Goal: Browse casually

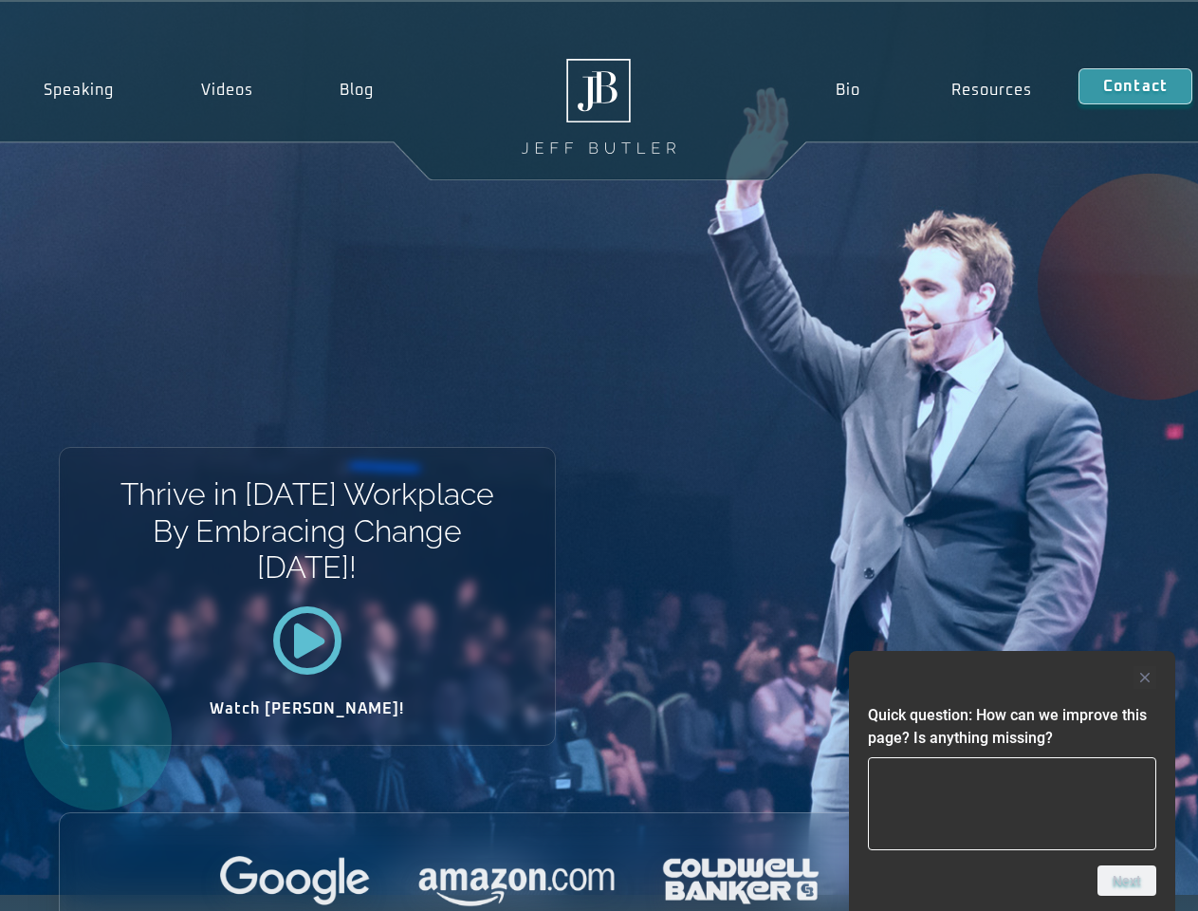
click at [599, 455] on div "Thrive in [DATE] Workplace By Embracing Change [DATE]! Watch [PERSON_NAME]!" at bounding box center [599, 448] width 1198 height 893
click at [1012, 677] on div at bounding box center [1012, 677] width 288 height 23
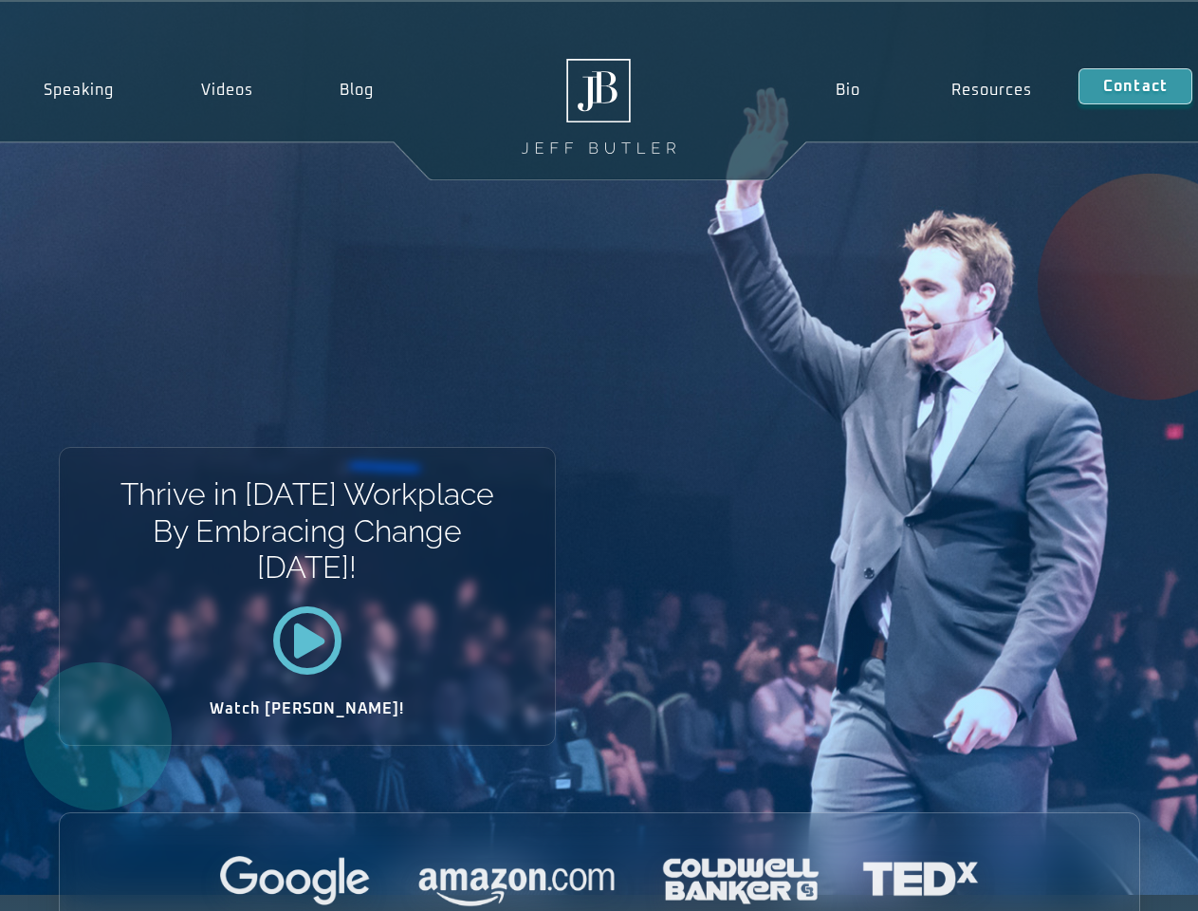
click at [1127, 880] on div at bounding box center [600, 882] width 1080 height 52
